Goal: Task Accomplishment & Management: Complete application form

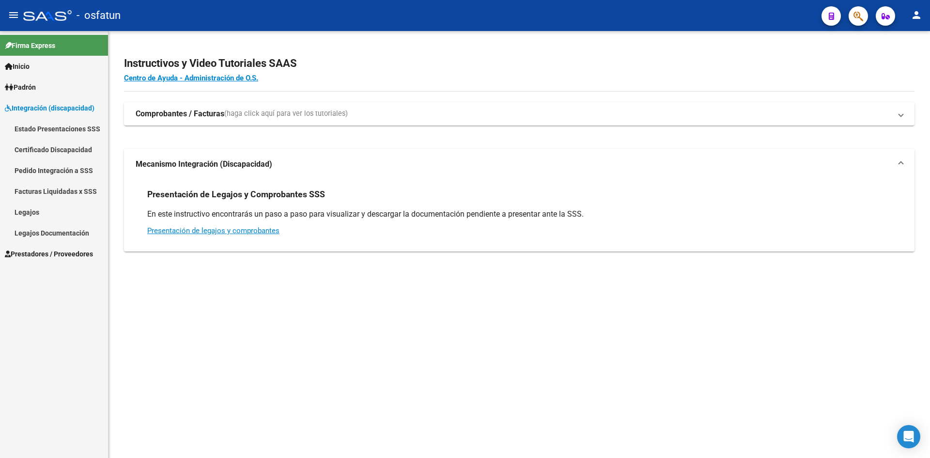
click at [358, 55] on h2 "Instructivos y Video Tutoriales SAAS" at bounding box center [519, 63] width 791 height 18
click at [348, 24] on div "- osfatun" at bounding box center [418, 15] width 791 height 21
drag, startPoint x: 152, startPoint y: 19, endPoint x: 118, endPoint y: 16, distance: 34.1
click at [151, 19] on div "- osfatun" at bounding box center [418, 15] width 791 height 21
click at [58, 103] on span "Integración (discapacidad)" at bounding box center [50, 108] width 90 height 11
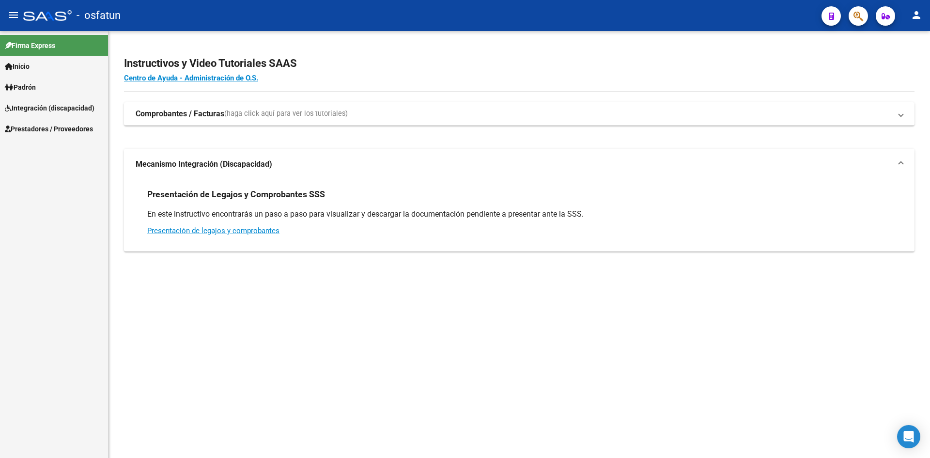
click at [61, 131] on span "Prestadores / Proveedores" at bounding box center [49, 129] width 88 height 11
click at [43, 89] on link "Padrón" at bounding box center [54, 87] width 108 height 21
click at [52, 105] on link "Análisis Afiliado" at bounding box center [54, 107] width 108 height 21
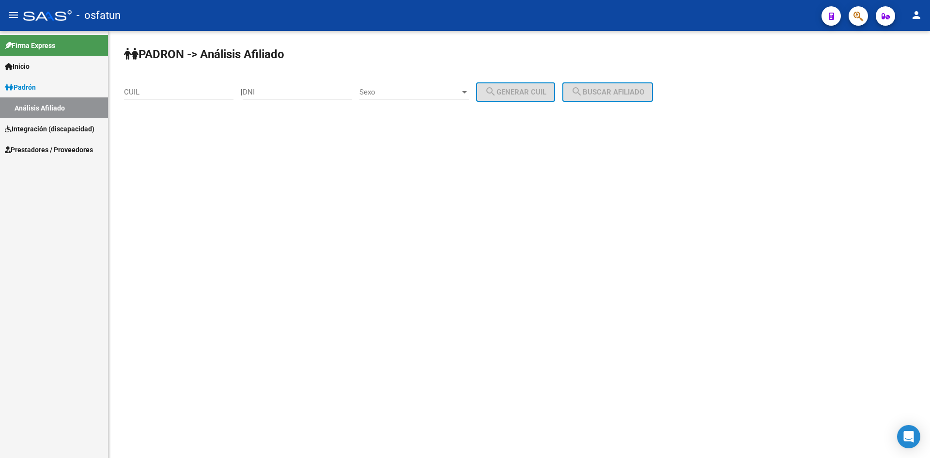
click at [60, 68] on link "Inicio" at bounding box center [54, 66] width 108 height 21
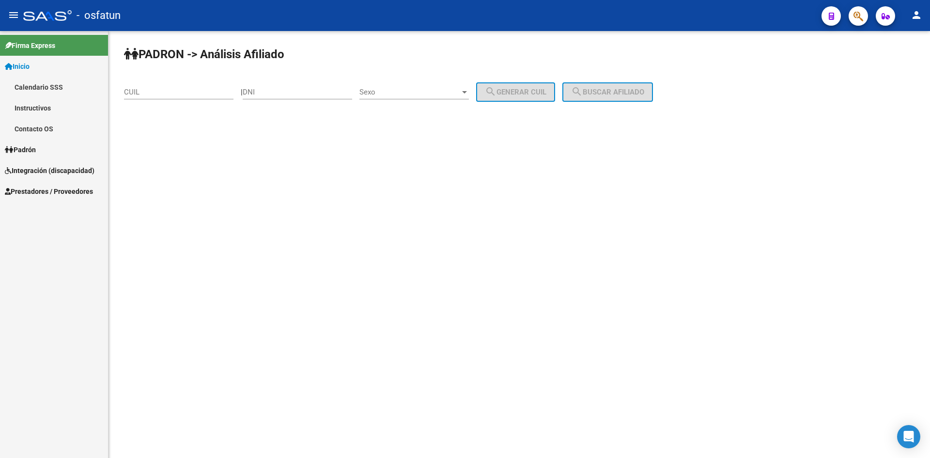
click at [55, 170] on span "Integración (discapacidad)" at bounding box center [50, 170] width 90 height 11
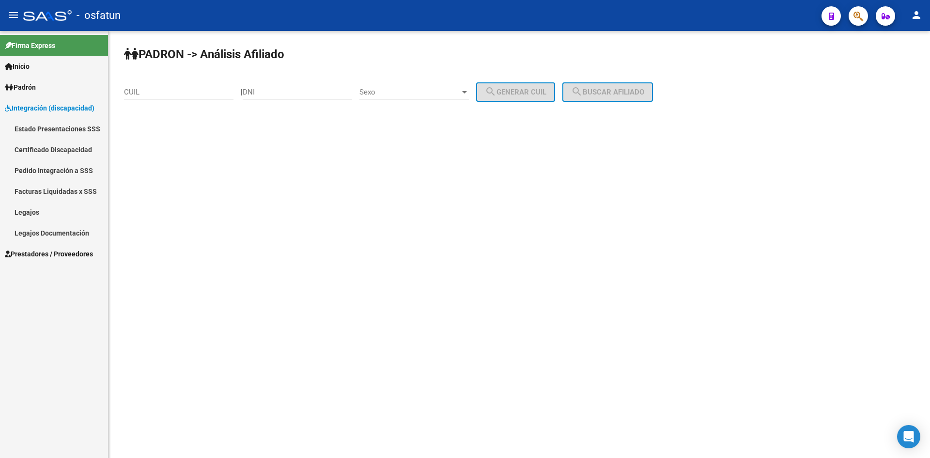
click at [25, 215] on link "Legajos" at bounding box center [54, 212] width 108 height 21
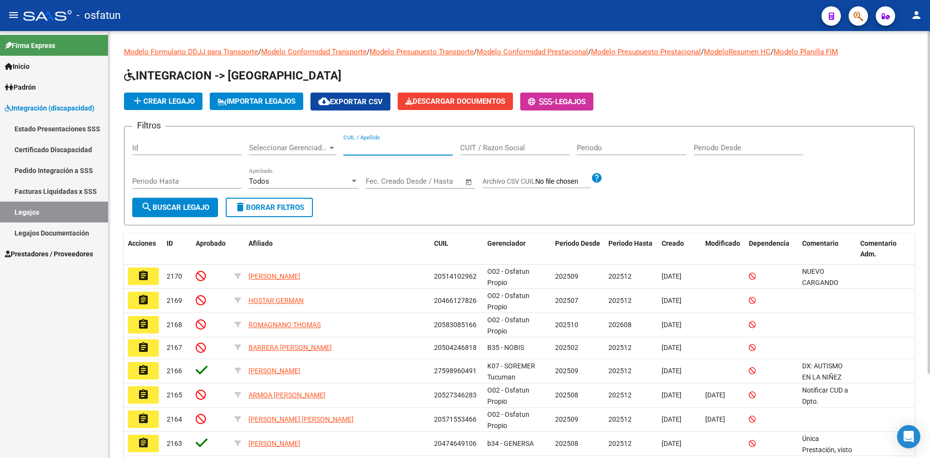
paste input "20527346283"
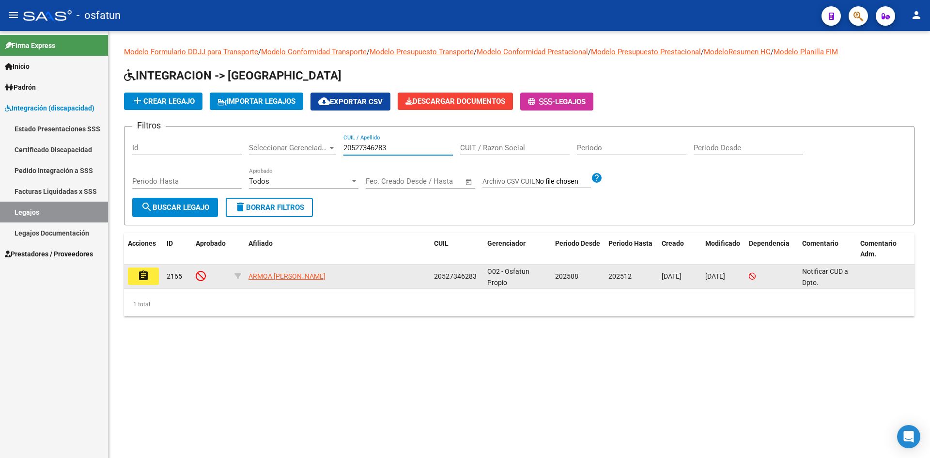
type input "20527346283"
click at [154, 275] on button "assignment" at bounding box center [143, 275] width 31 height 17
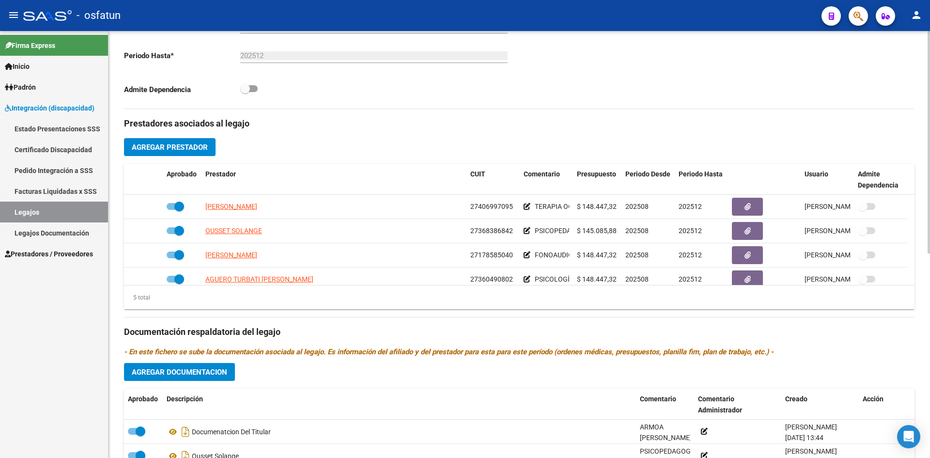
scroll to position [291, 0]
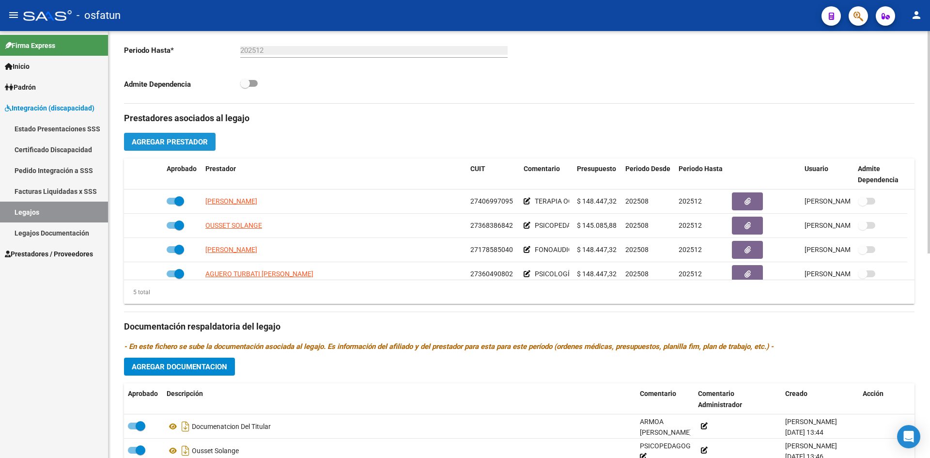
click at [175, 143] on span "Agregar Prestador" at bounding box center [170, 142] width 76 height 9
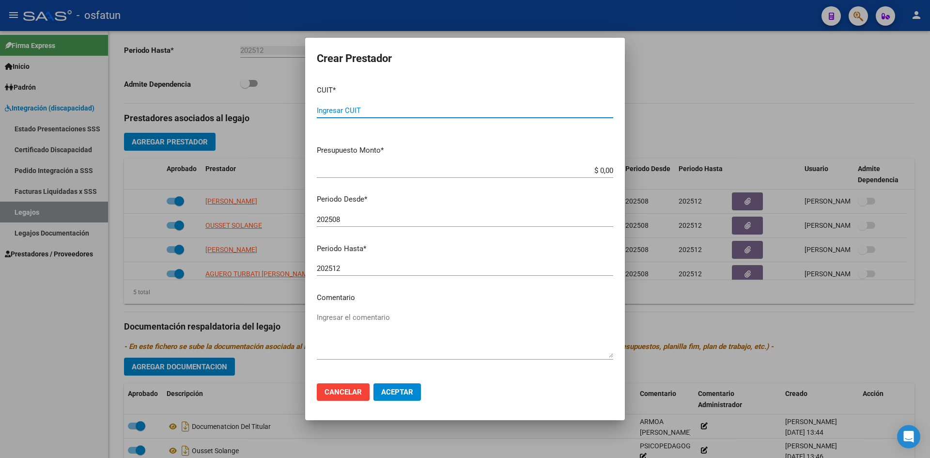
drag, startPoint x: 353, startPoint y: 111, endPoint x: 356, endPoint y: 101, distance: 10.1
click at [353, 110] on input "Ingresar CUIT" at bounding box center [465, 110] width 296 height 9
type input "27-26914235-4"
click at [444, 172] on input "$ 0,00" at bounding box center [465, 170] width 296 height 9
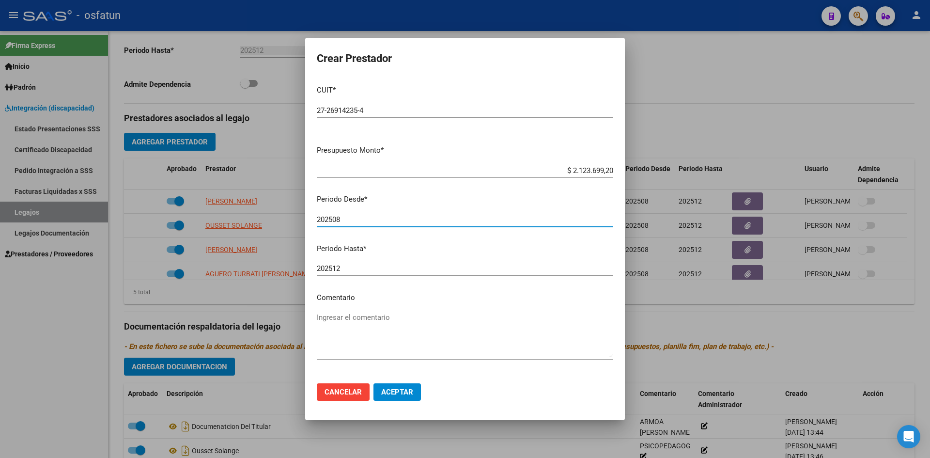
click at [385, 218] on input "202508" at bounding box center [465, 219] width 296 height 9
click at [603, 170] on input "$ 2.123.699,20" at bounding box center [465, 170] width 296 height 9
click at [603, 169] on input "$ 2.123.699,20" at bounding box center [465, 170] width 296 height 9
click at [605, 170] on input "$ 2.123.699,20" at bounding box center [465, 170] width 296 height 9
type input "$ 212.369,92"
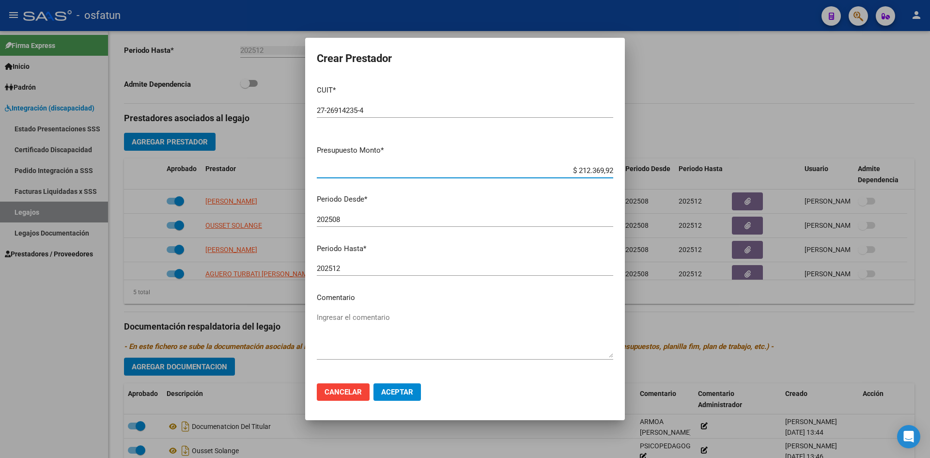
click at [369, 347] on textarea "Ingresar el comentario" at bounding box center [465, 335] width 296 height 46
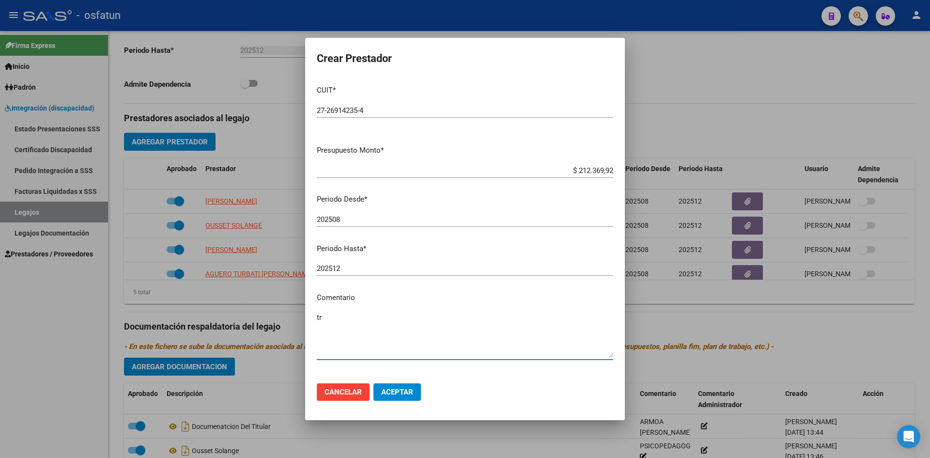
type textarea "t"
type textarea "T"
type textarea "[PERSON_NAME] - TRANSPORTE"
click at [405, 391] on span "Aceptar" at bounding box center [397, 392] width 32 height 9
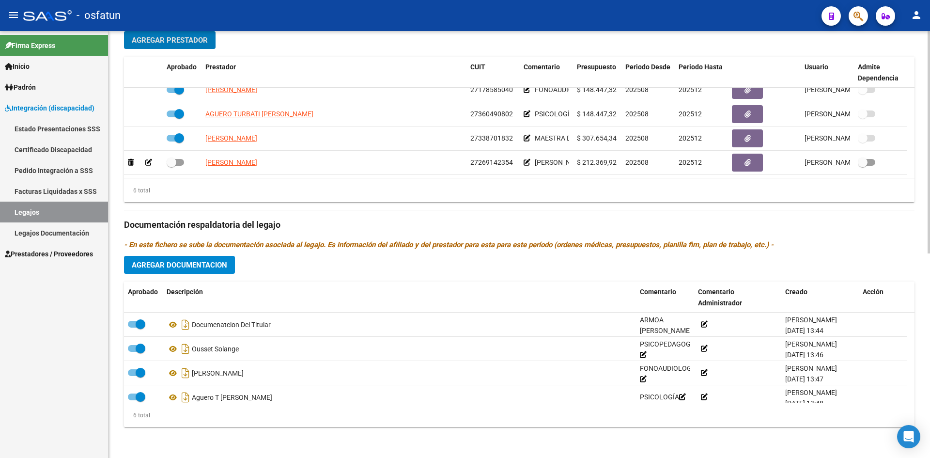
scroll to position [344, 0]
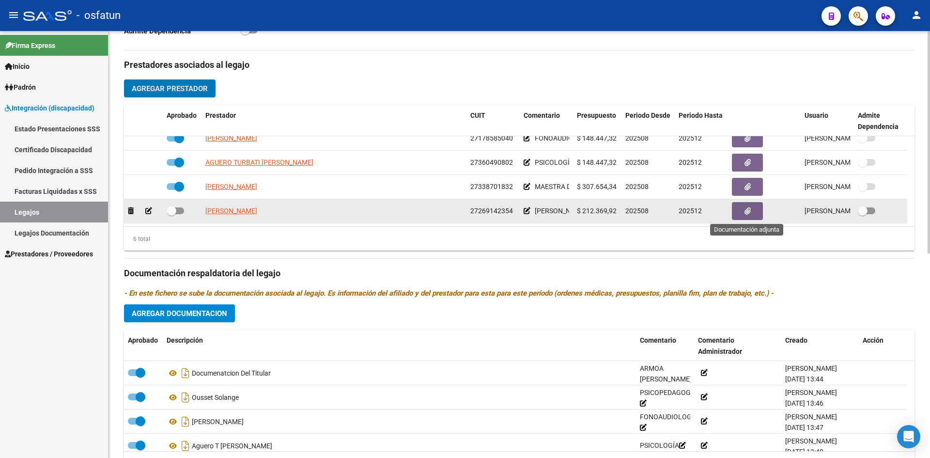
click at [747, 211] on icon "button" at bounding box center [748, 210] width 6 height 7
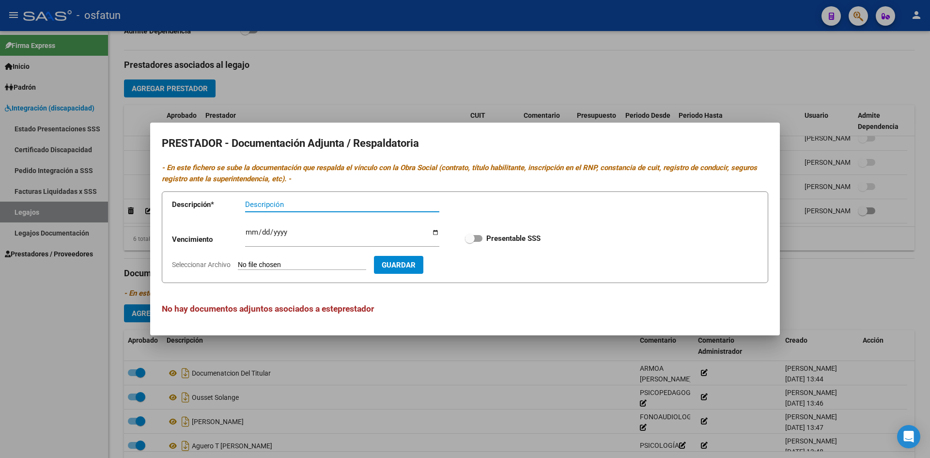
click at [277, 205] on input "Descripción" at bounding box center [342, 204] width 194 height 9
type input "TRANSPORTE"
click at [252, 235] on input "Ingresar vencimiento" at bounding box center [342, 236] width 194 height 16
type input "[DATE]"
click at [300, 267] on input "Seleccionar Archivo" at bounding box center [302, 265] width 128 height 9
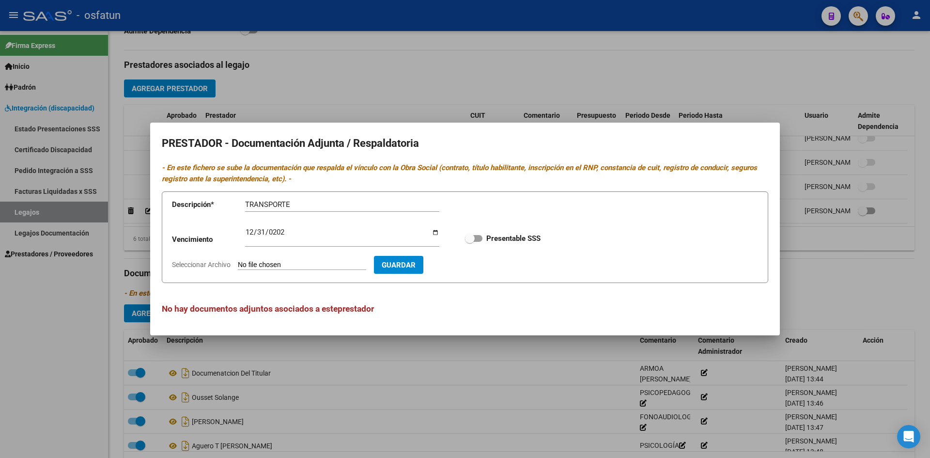
type input "C:\fakepath\TRANSP - PRESUP Y FORMU.pdf"
click at [472, 260] on span "Guardar" at bounding box center [455, 264] width 34 height 9
checkbox input "true"
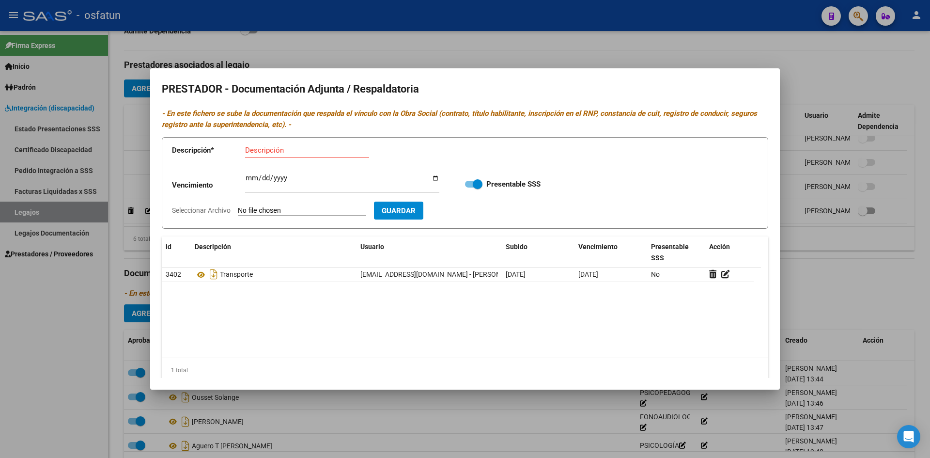
drag, startPoint x: 456, startPoint y: 59, endPoint x: 464, endPoint y: 78, distance: 20.9
click at [456, 58] on div at bounding box center [465, 229] width 930 height 458
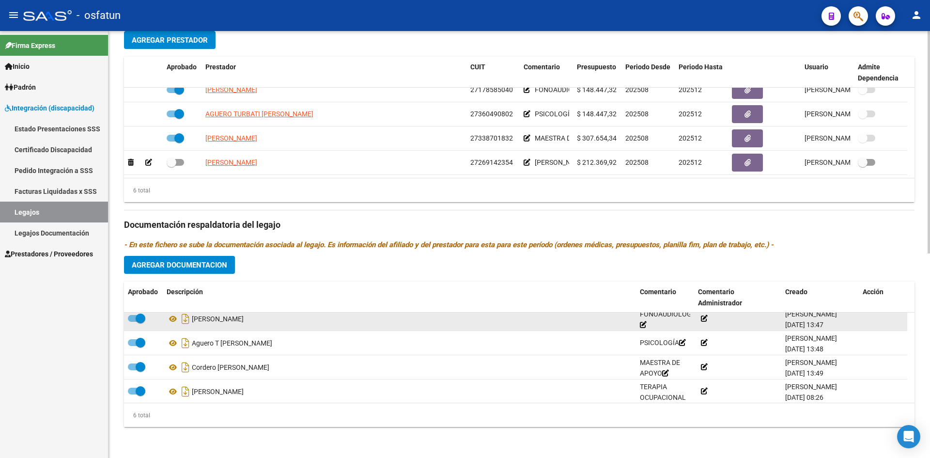
scroll to position [58, 0]
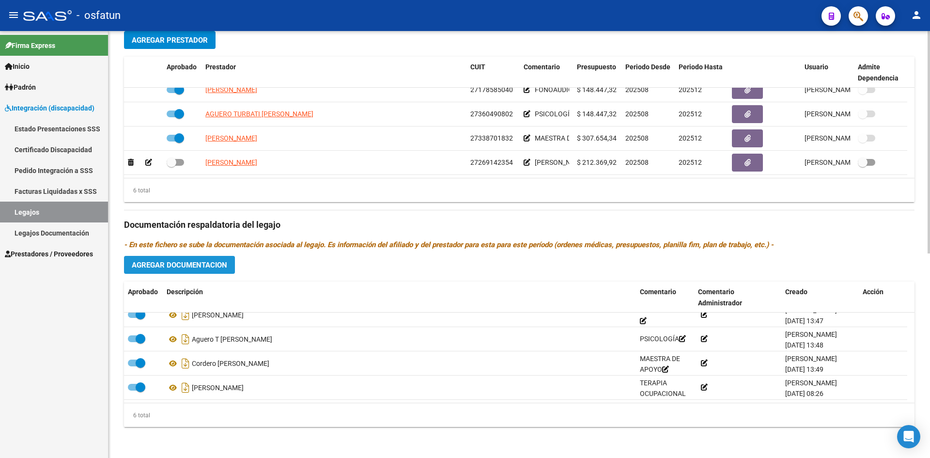
click at [179, 265] on span "Agregar Documentacion" at bounding box center [179, 265] width 95 height 9
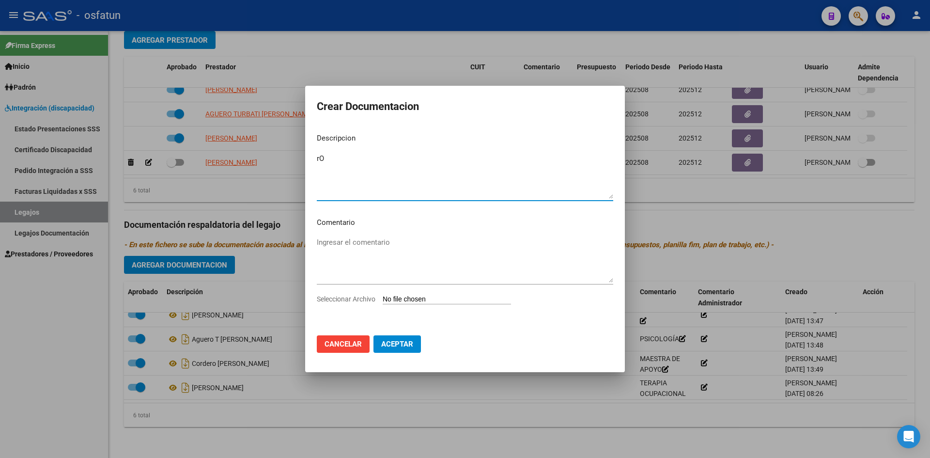
type textarea "r"
click at [429, 186] on textarea "[PERSON_NAME]" at bounding box center [465, 176] width 296 height 46
type textarea "[PERSON_NAME]"
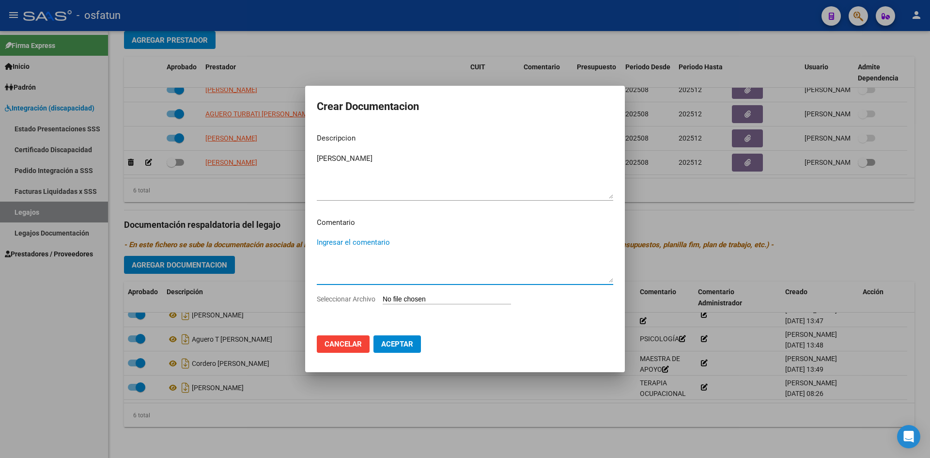
click at [369, 244] on textarea "Ingresar el comentario" at bounding box center [465, 260] width 296 height 46
type textarea "TRANSPORTISTA"
click at [421, 300] on input "Seleccionar Archivo" at bounding box center [447, 299] width 128 height 9
type input "C:\fakepath\TRANSP - DOCU.pdf"
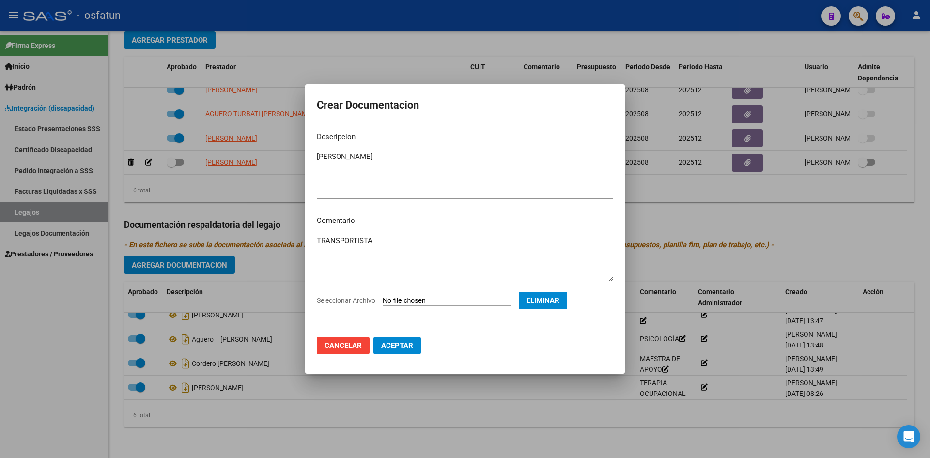
click at [404, 340] on button "Aceptar" at bounding box center [397, 345] width 47 height 17
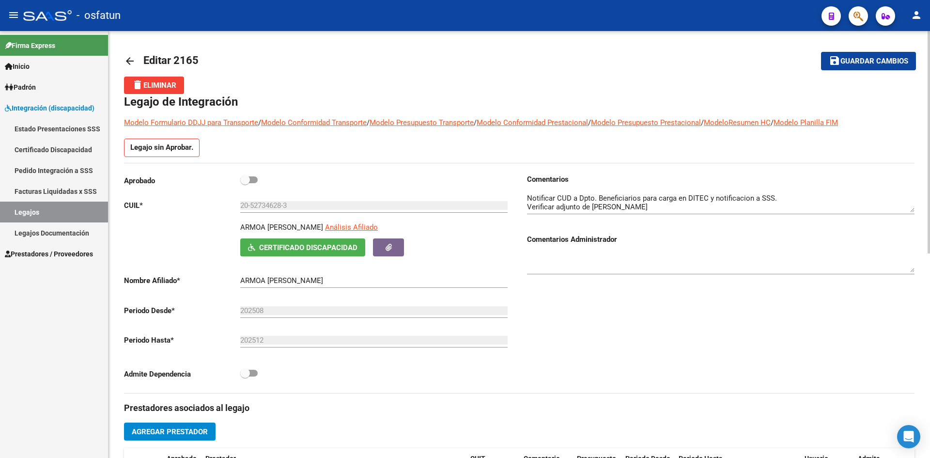
scroll to position [0, 0]
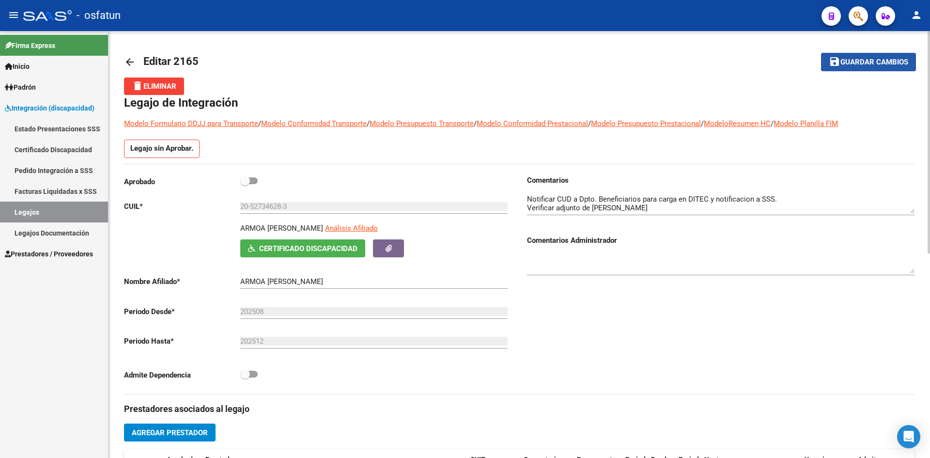
click at [863, 62] on span "Guardar cambios" at bounding box center [875, 62] width 68 height 9
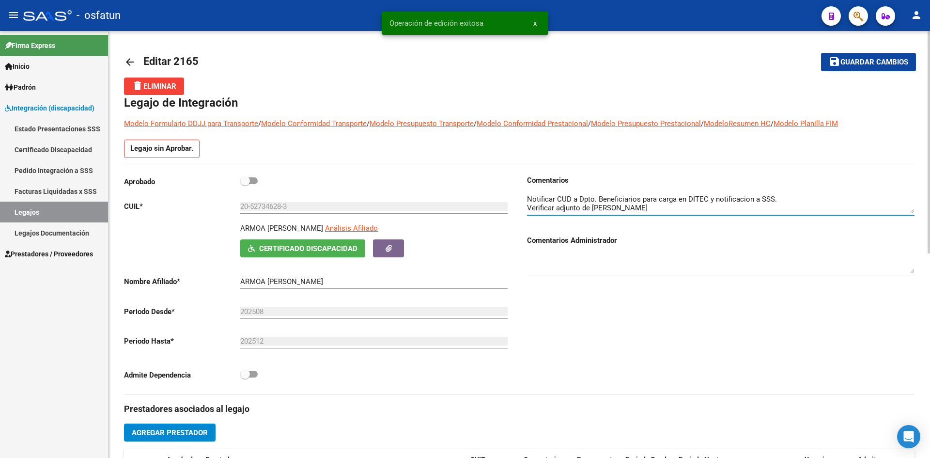
click at [698, 205] on textarea at bounding box center [721, 203] width 388 height 19
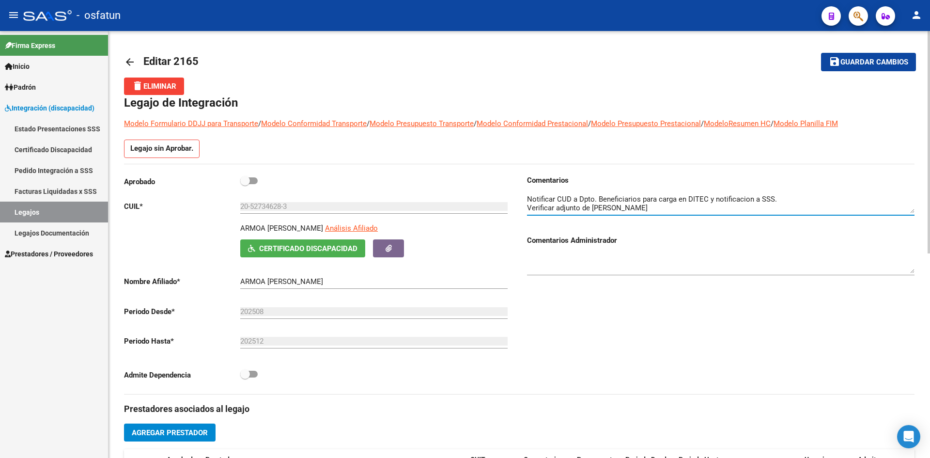
click at [865, 58] on span "Guardar cambios" at bounding box center [875, 62] width 68 height 9
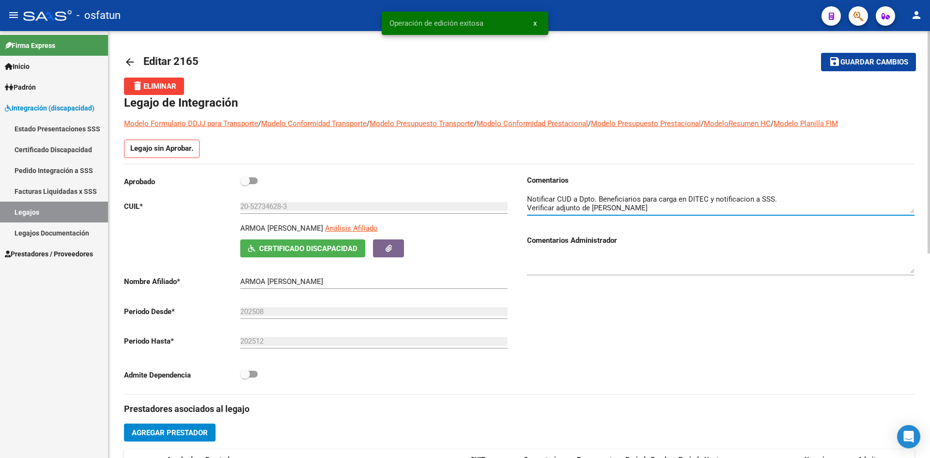
scroll to position [9, 0]
drag, startPoint x: 691, startPoint y: 205, endPoint x: 577, endPoint y: 211, distance: 114.0
click at [577, 211] on textarea at bounding box center [721, 203] width 388 height 19
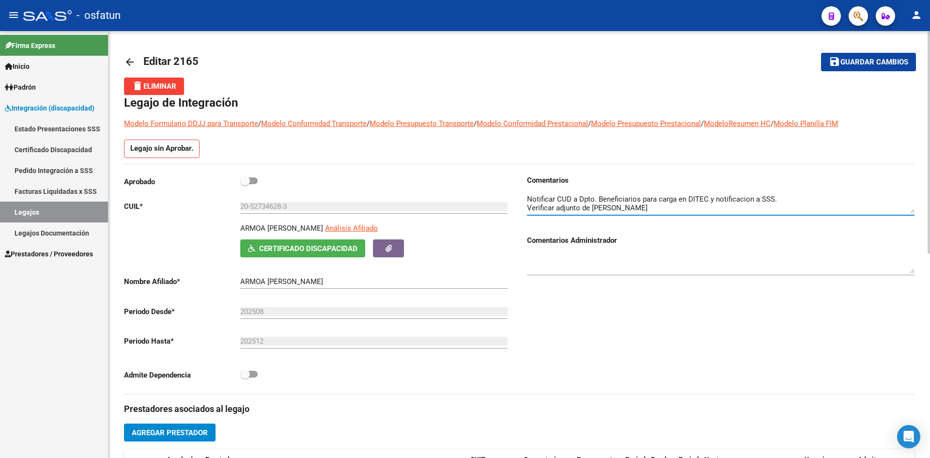
drag, startPoint x: 527, startPoint y: 202, endPoint x: 688, endPoint y: 211, distance: 161.1
click at [688, 211] on textarea at bounding box center [721, 203] width 388 height 19
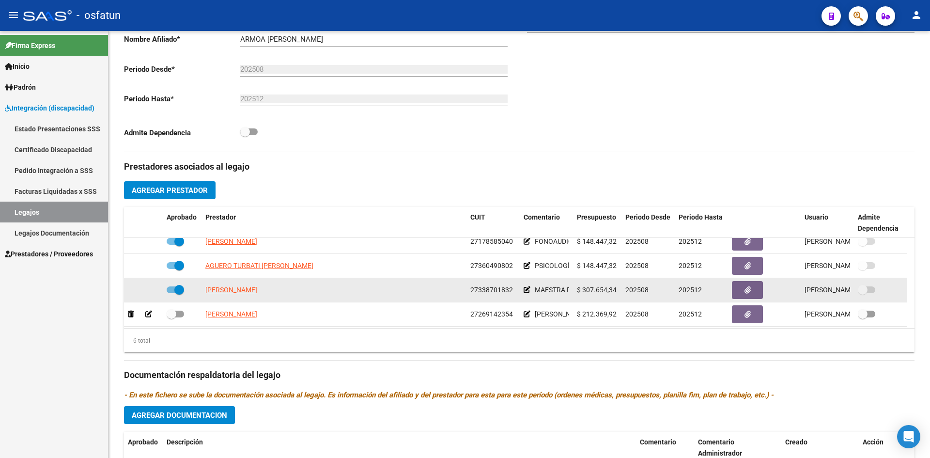
scroll to position [58, 0]
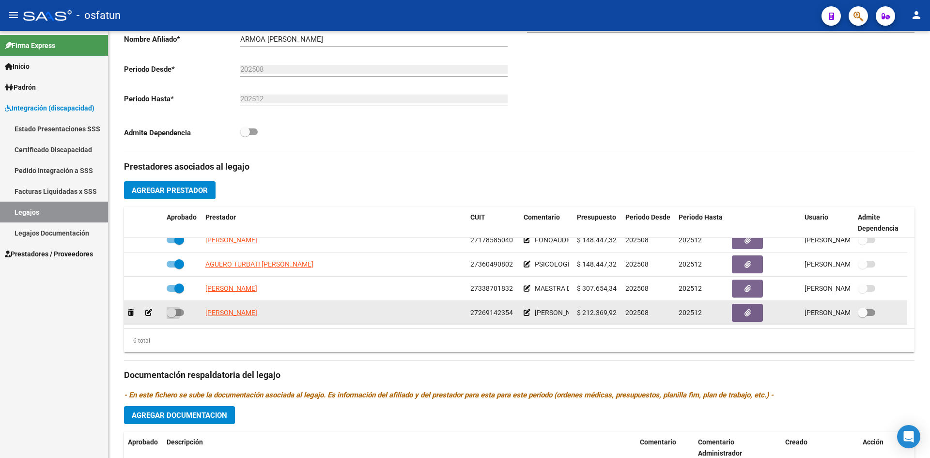
click at [178, 312] on span at bounding box center [175, 312] width 17 height 7
click at [171, 316] on input "checkbox" at bounding box center [171, 316] width 0 height 0
checkbox input "true"
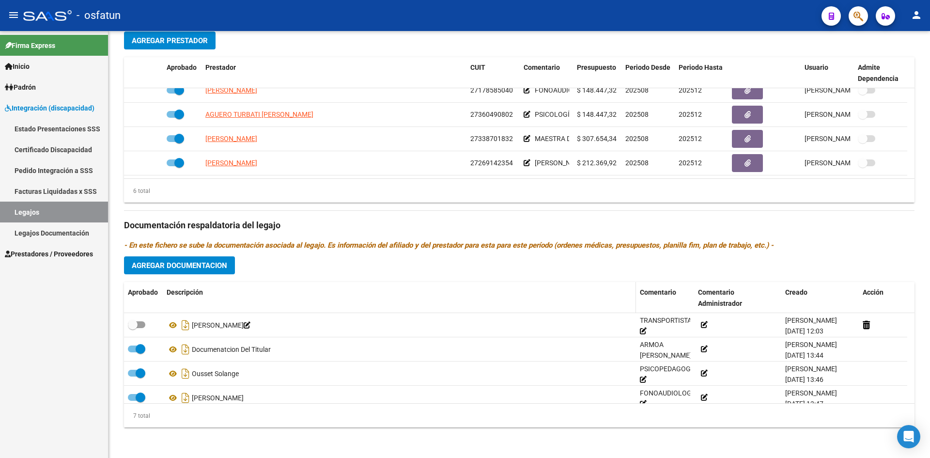
scroll to position [392, 0]
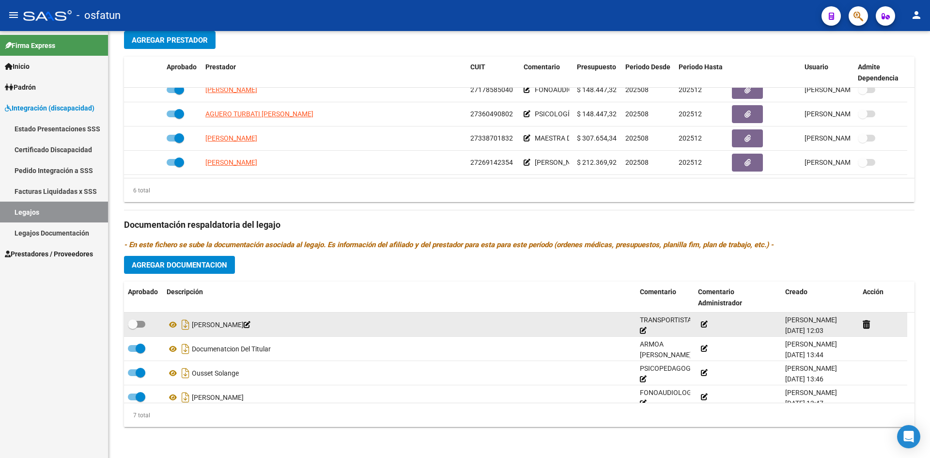
click at [145, 322] on span at bounding box center [136, 324] width 17 height 7
click at [133, 327] on input "checkbox" at bounding box center [132, 327] width 0 height 0
checkbox input "true"
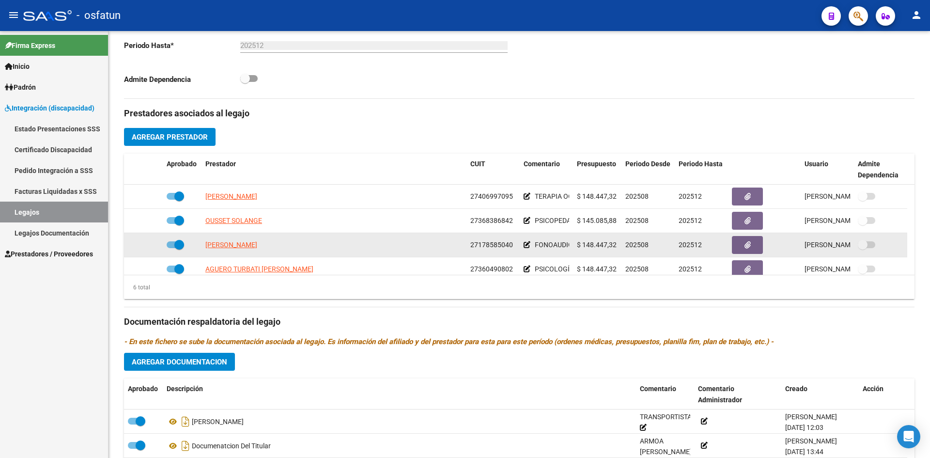
scroll to position [58, 0]
